Goal: Task Accomplishment & Management: Manage account settings

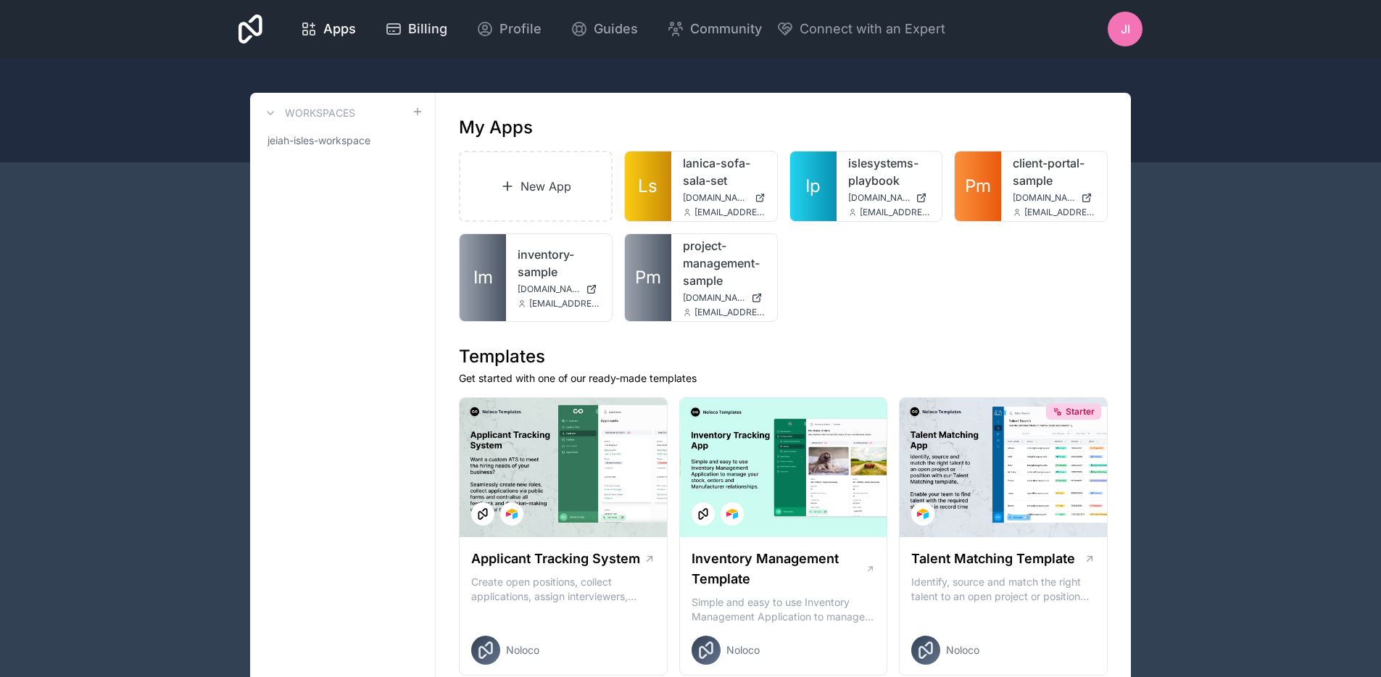
click at [429, 33] on span "Billing" at bounding box center [427, 29] width 39 height 20
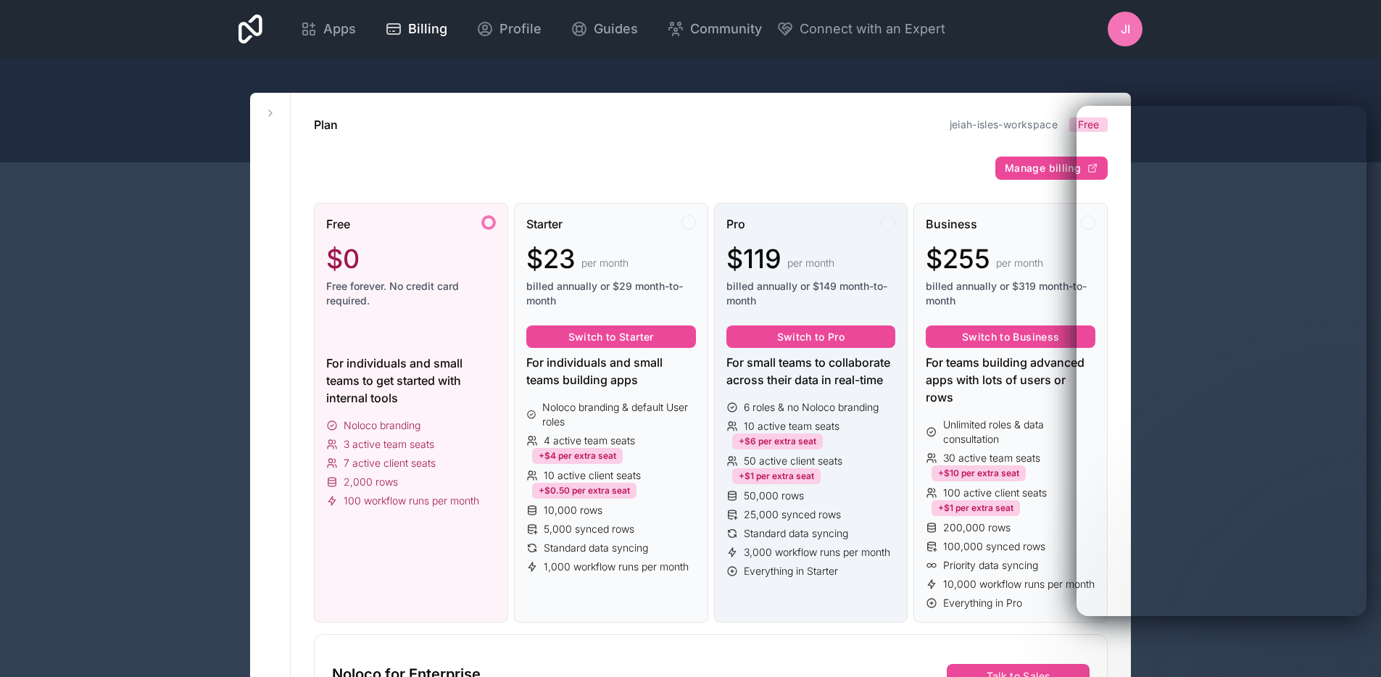
click at [882, 460] on div "50 active client seats +$1 per extra seat" at bounding box center [811, 469] width 170 height 30
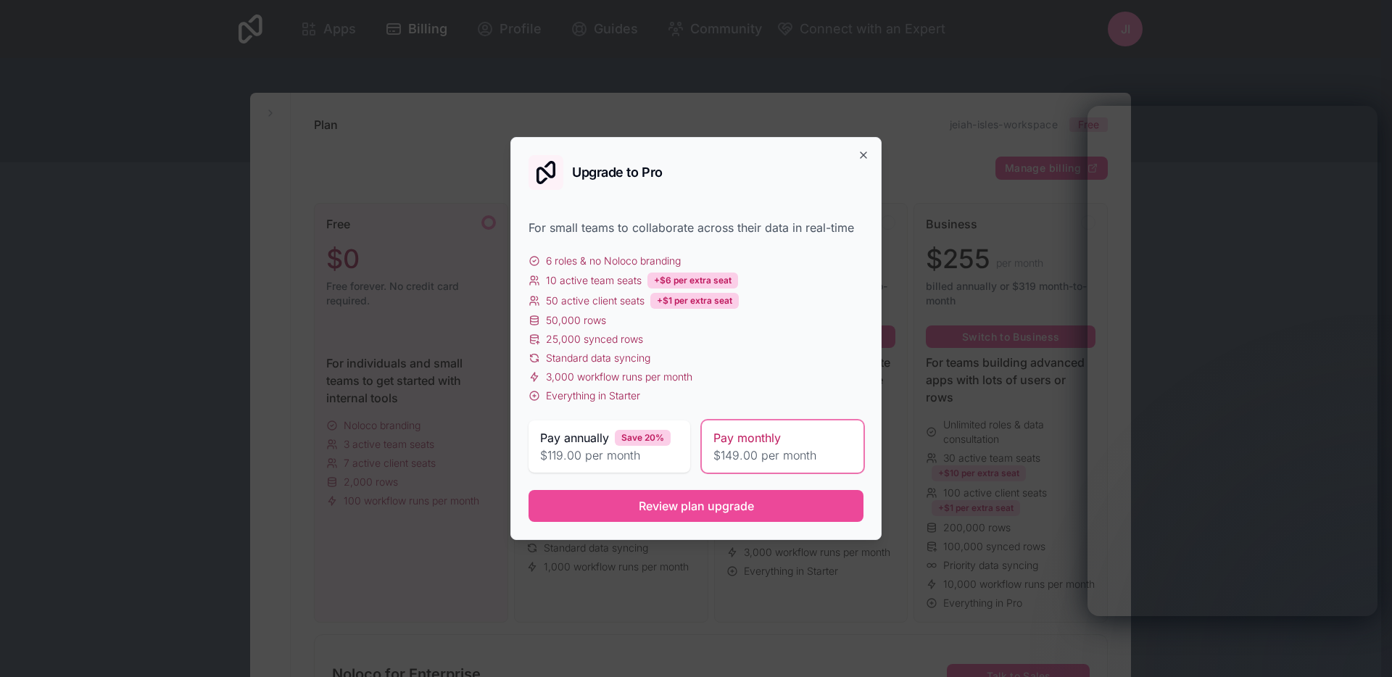
click at [862, 147] on div "Upgrade to Pro For small teams to collaborate across their data in real-time 6 …" at bounding box center [695, 338] width 371 height 403
click at [861, 152] on icon "button" at bounding box center [863, 155] width 6 height 6
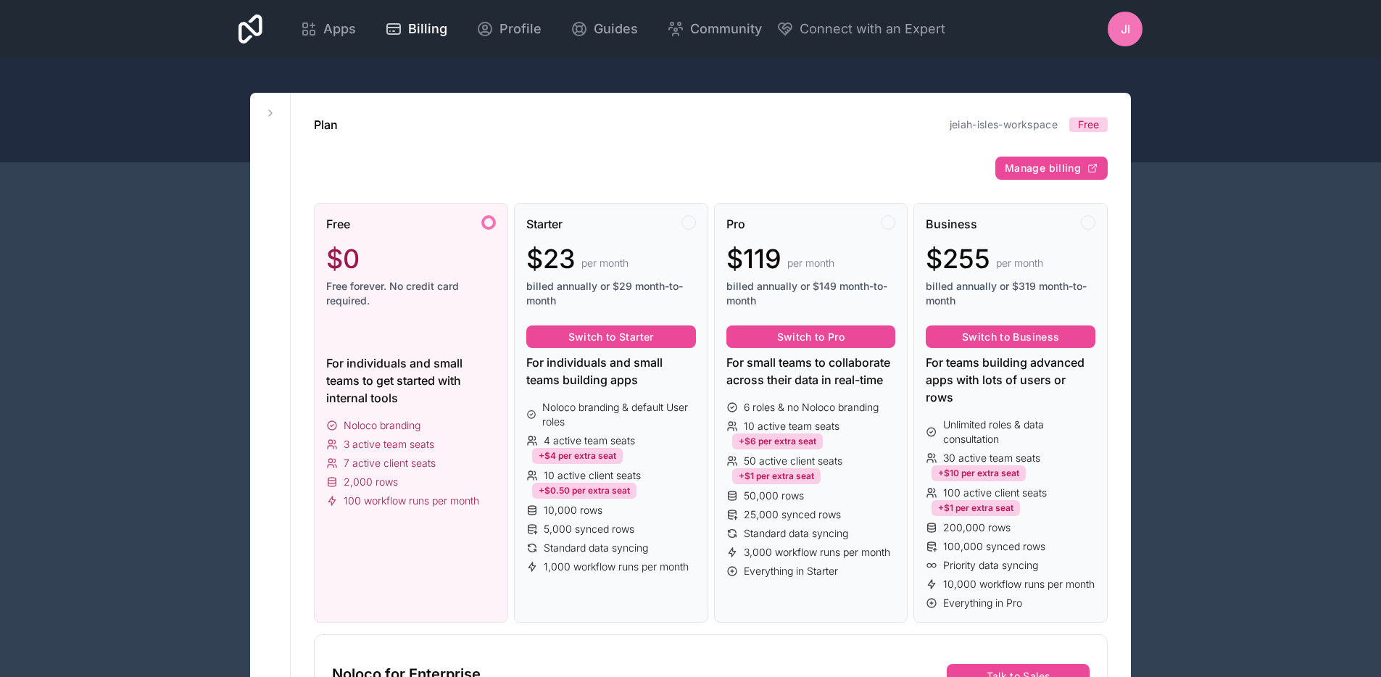
click at [1117, 37] on div "JI" at bounding box center [1125, 29] width 35 height 35
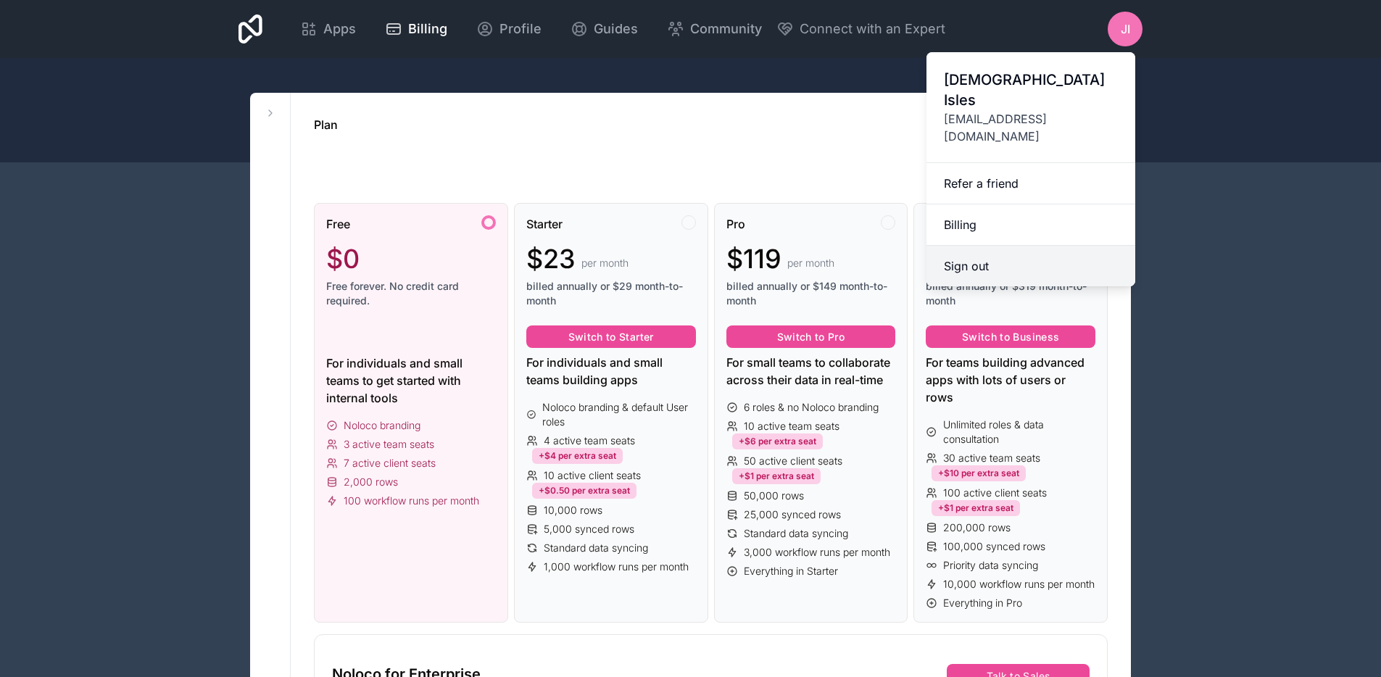
click at [982, 246] on button "Sign out" at bounding box center [1030, 266] width 209 height 41
